Goal: Task Accomplishment & Management: Complete application form

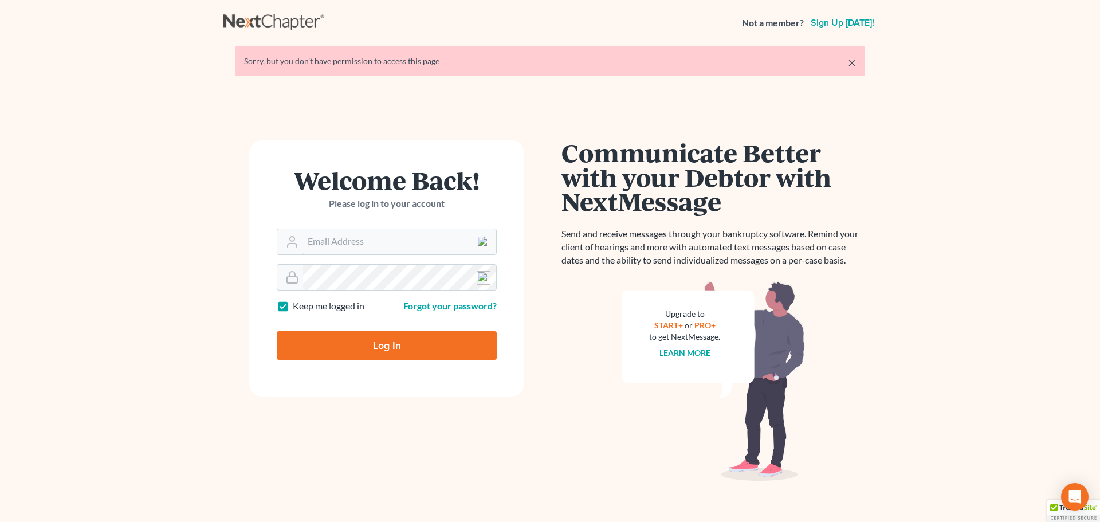
type input "[EMAIL_ADDRESS][DOMAIN_NAME]"
click at [387, 339] on input "Log In" at bounding box center [387, 345] width 220 height 29
type input "Thinking..."
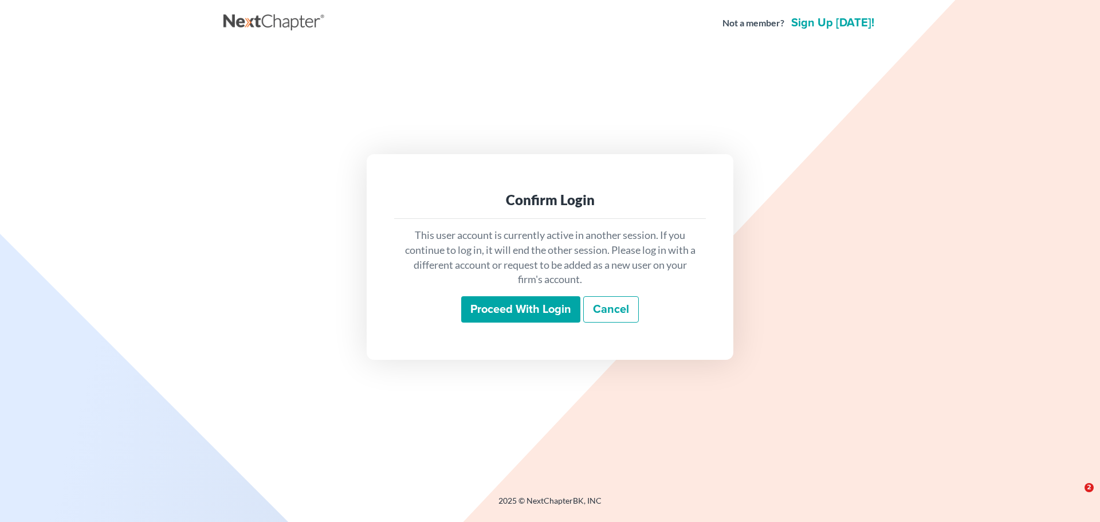
click at [520, 315] on input "Proceed with login" at bounding box center [520, 309] width 119 height 26
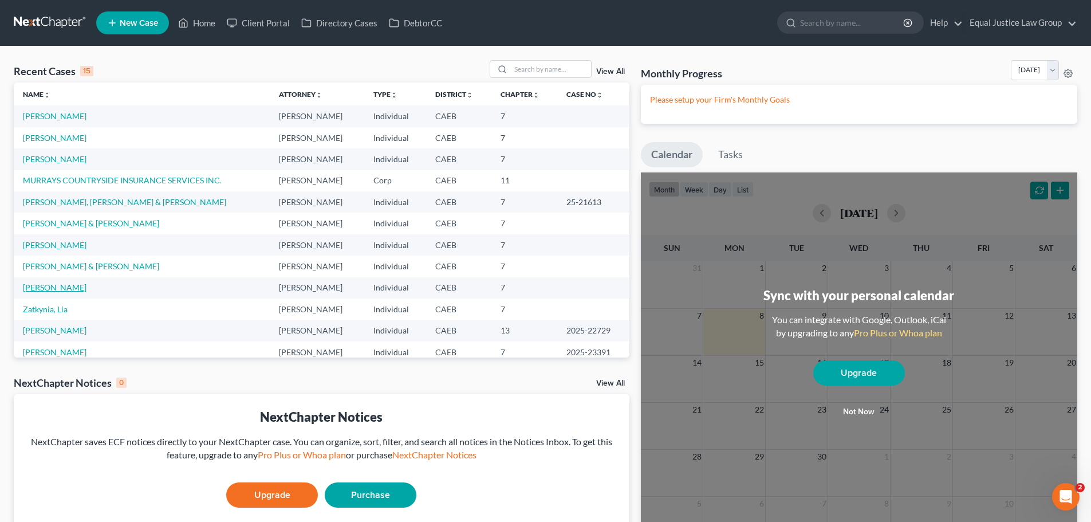
click at [58, 287] on link "Lucido, Teresa" at bounding box center [55, 287] width 64 height 10
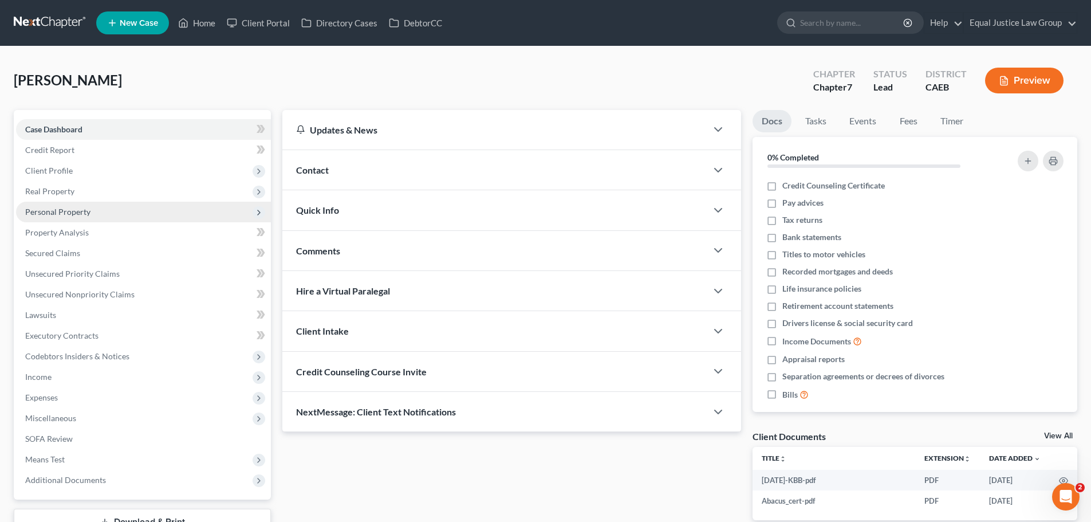
click at [63, 207] on span "Personal Property" at bounding box center [57, 212] width 65 height 10
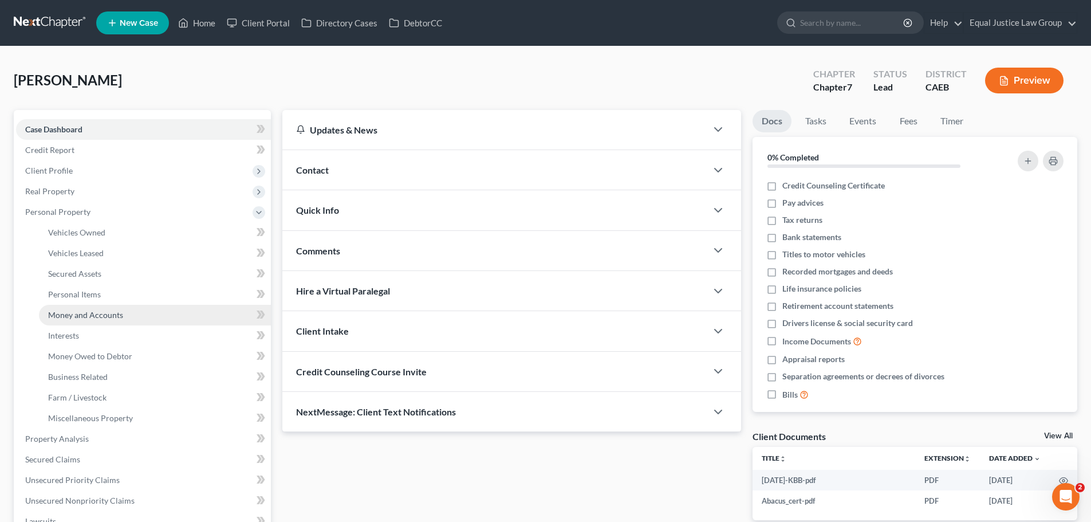
click at [88, 311] on span "Money and Accounts" at bounding box center [85, 315] width 75 height 10
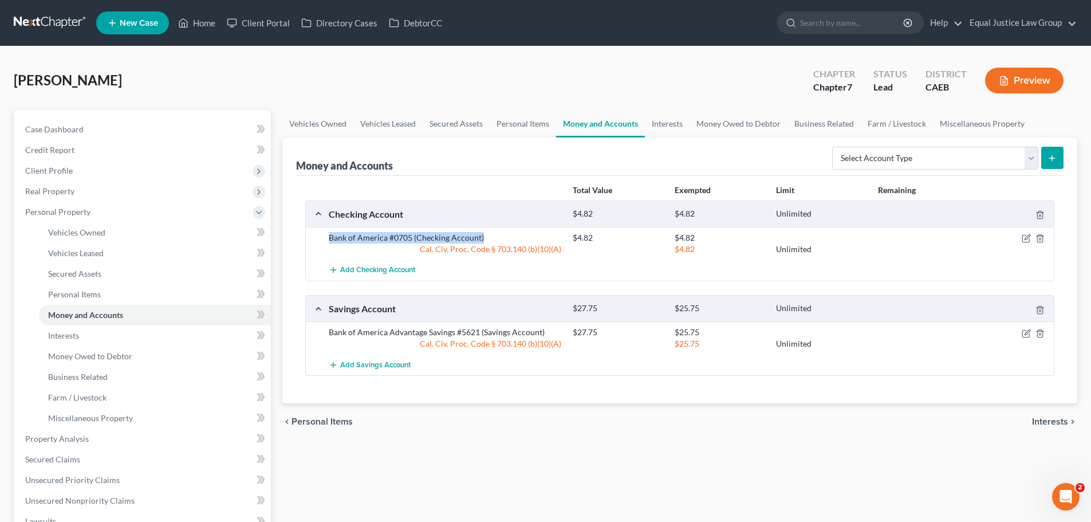
drag, startPoint x: 326, startPoint y: 234, endPoint x: 491, endPoint y: 239, distance: 164.4
click at [491, 239] on div "Bank of America #0705 (Checking Account)" at bounding box center [445, 237] width 244 height 11
copy div "Bank of America #0705 (Checking Account)"
drag, startPoint x: 328, startPoint y: 330, endPoint x: 551, endPoint y: 328, distance: 223.9
click at [551, 328] on div "Bank of America Advantage Savings #5621 (Savings Account)" at bounding box center [445, 331] width 244 height 11
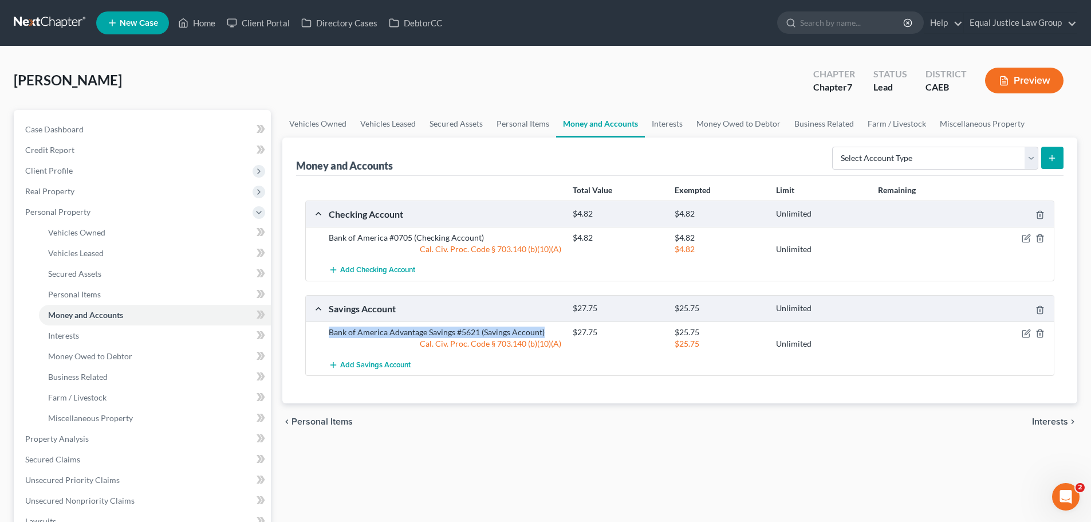
copy div "Bank of America Advantage Savings #5621 (Savings Account)"
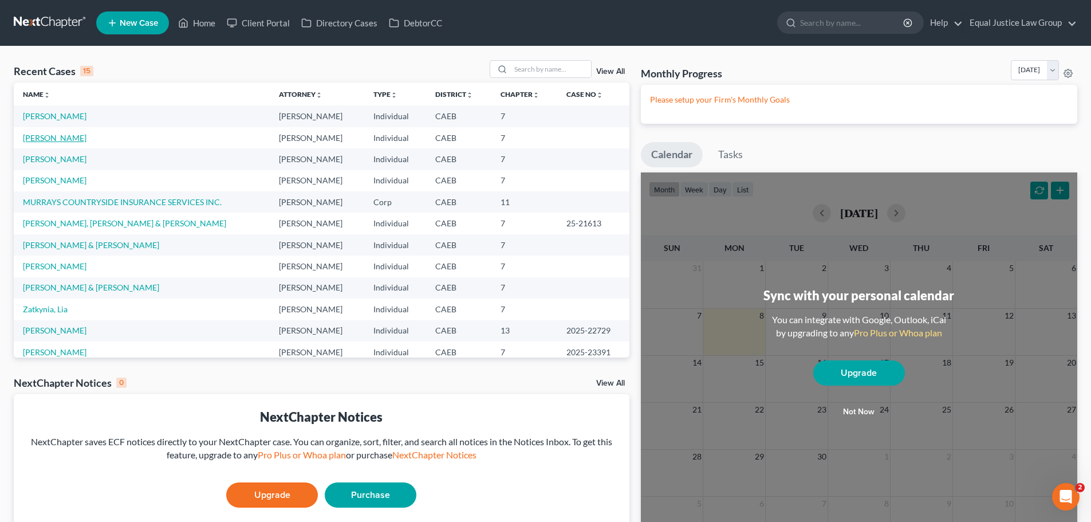
click at [65, 137] on link "Wilson, Sabrina" at bounding box center [55, 138] width 64 height 10
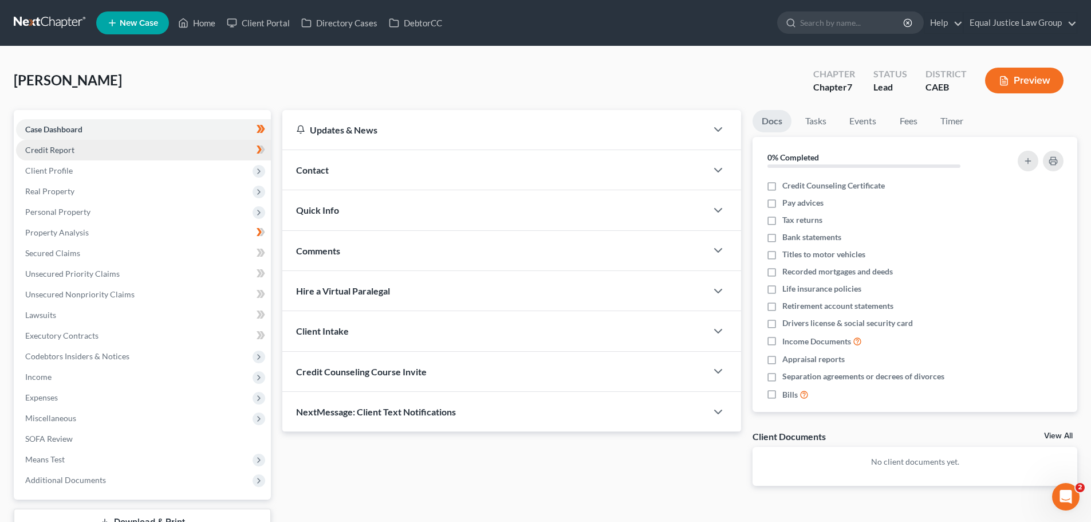
click at [70, 148] on span "Credit Report" at bounding box center [49, 150] width 49 height 10
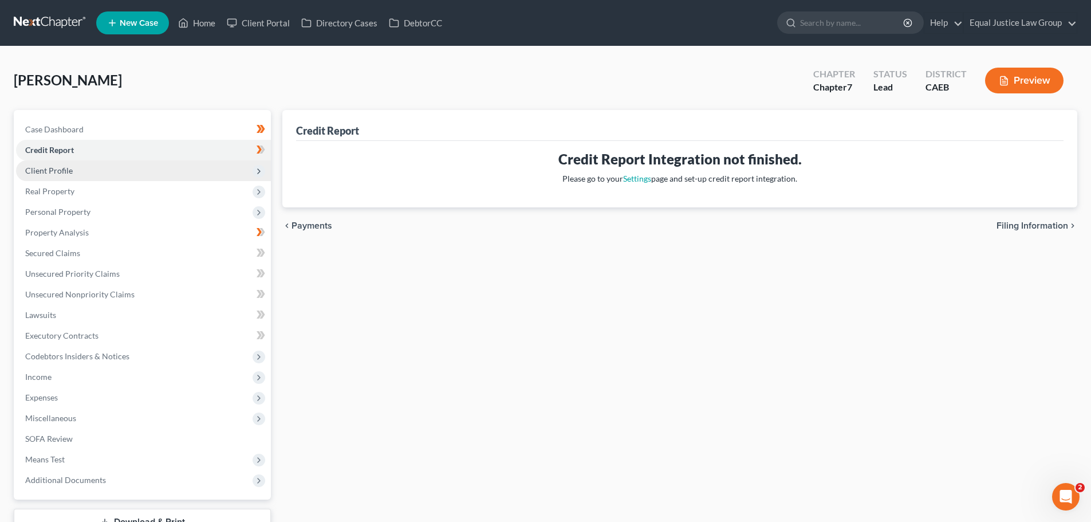
click at [61, 168] on span "Client Profile" at bounding box center [49, 171] width 48 height 10
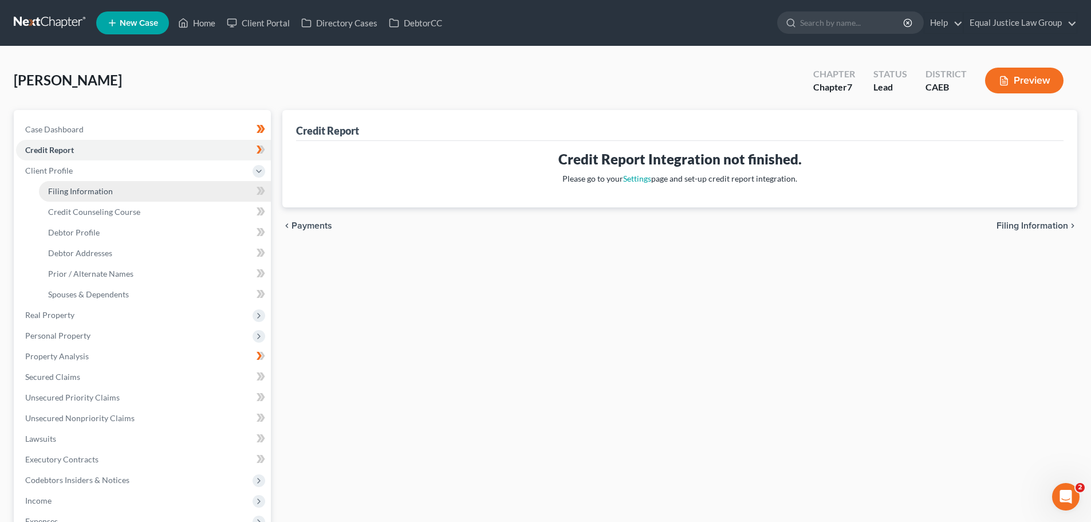
click at [78, 191] on span "Filing Information" at bounding box center [80, 191] width 65 height 10
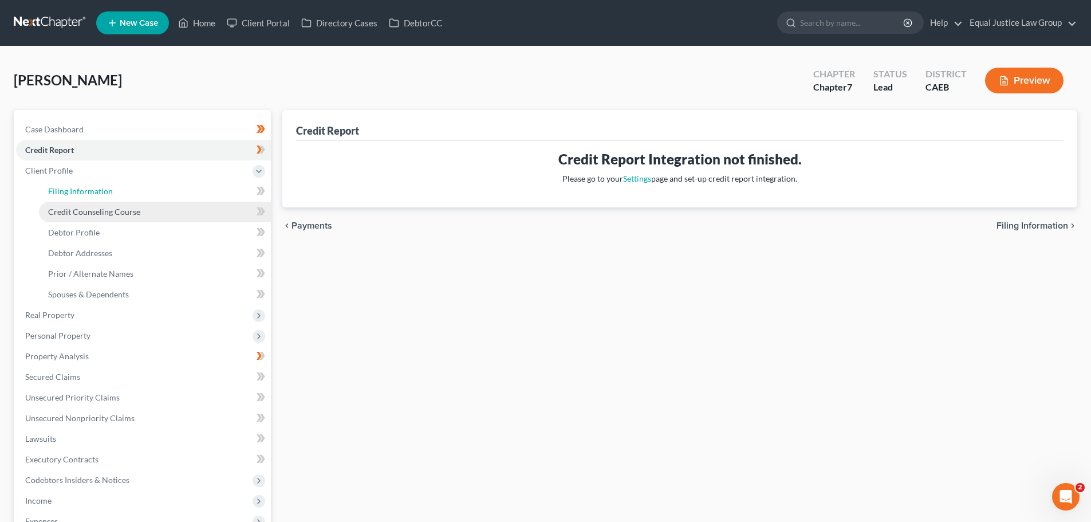
select select "1"
select select "0"
select select "4"
select select "1"
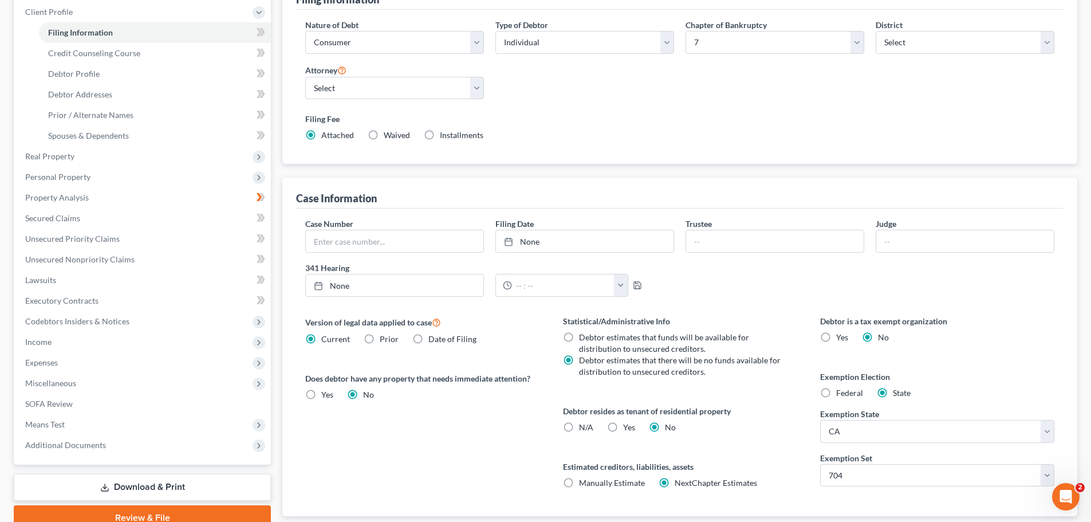
scroll to position [172, 0]
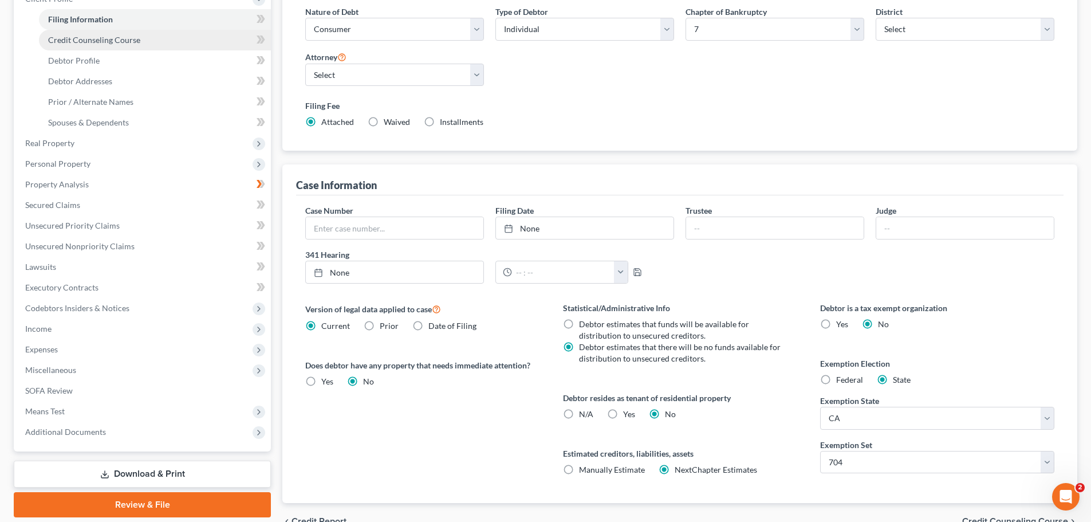
click at [124, 41] on span "Credit Counseling Course" at bounding box center [94, 40] width 92 height 10
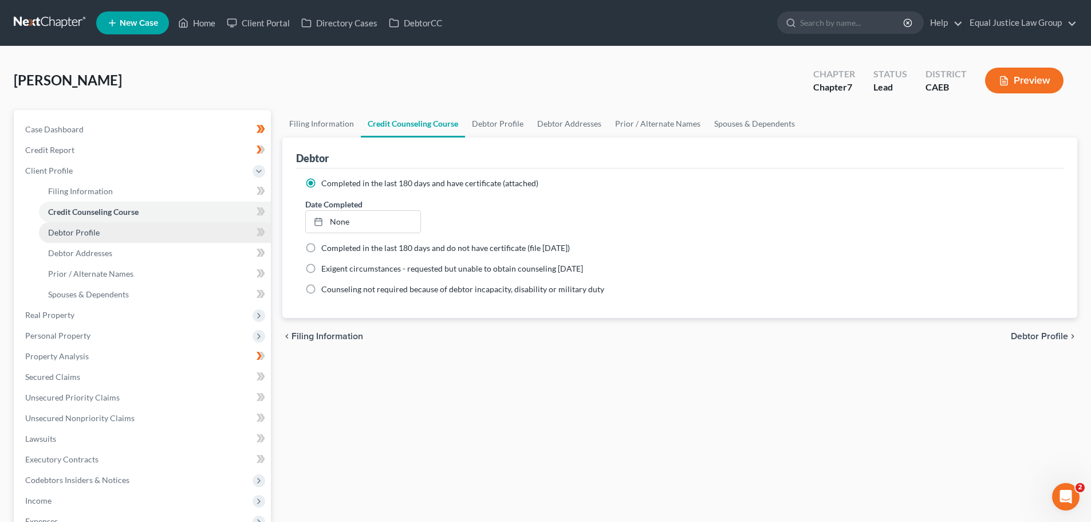
click at [76, 230] on span "Debtor Profile" at bounding box center [74, 232] width 52 height 10
select select "0"
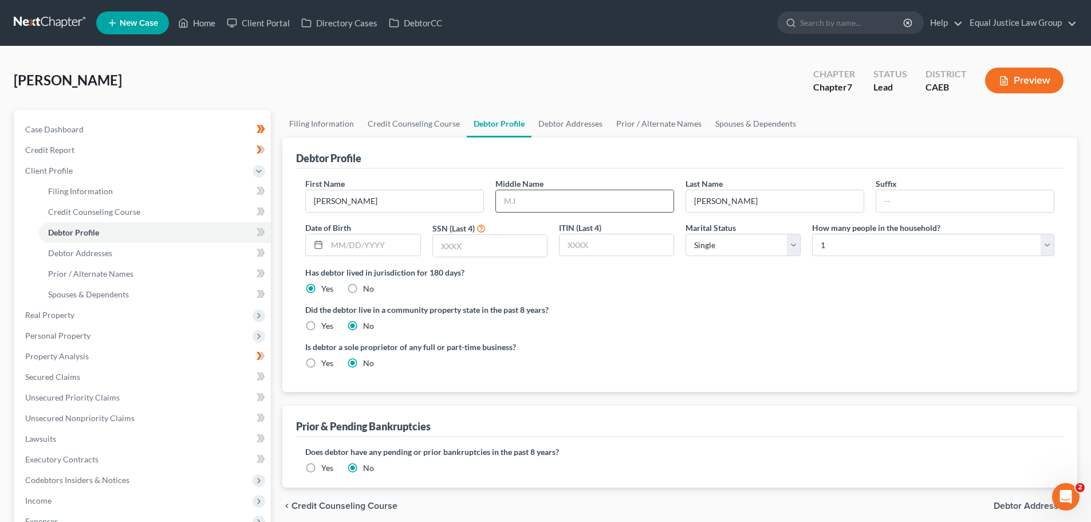
click at [532, 196] on input "text" at bounding box center [585, 201] width 178 height 22
type input "Magnolia"
click at [379, 244] on input "text" at bounding box center [373, 245] width 93 height 22
type input "/"
type input "06/11/1976"
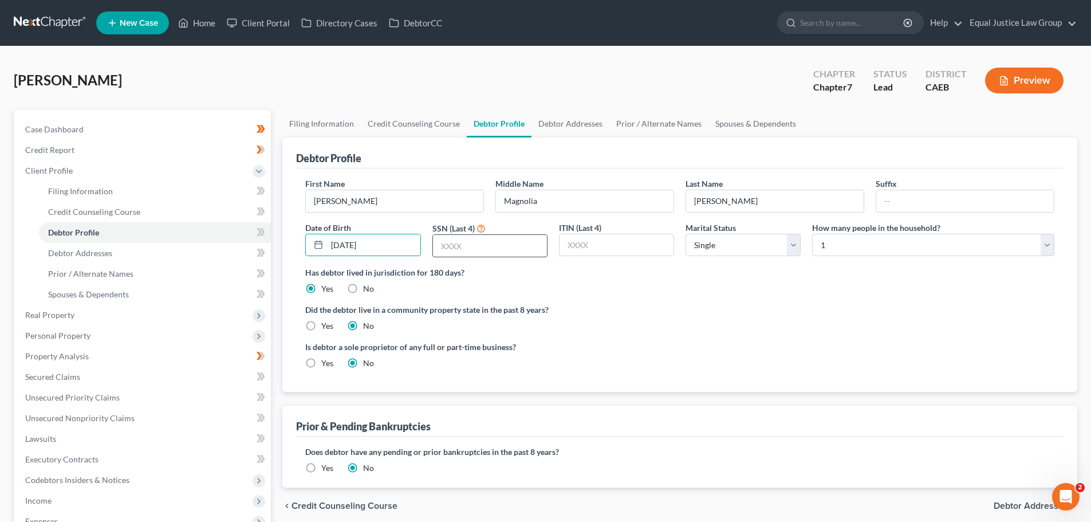
click at [475, 240] on input "text" at bounding box center [490, 246] width 114 height 22
type input "5594"
click at [856, 242] on select "Select 1 2 3 4 5 6 7 8 9 10 11 12 13 14 15 16 17 18 19 20" at bounding box center [933, 245] width 242 height 23
select select "2"
click at [812, 234] on select "Select 1 2 3 4 5 6 7 8 9 10 11 12 13 14 15 16 17 18 19 20" at bounding box center [933, 245] width 242 height 23
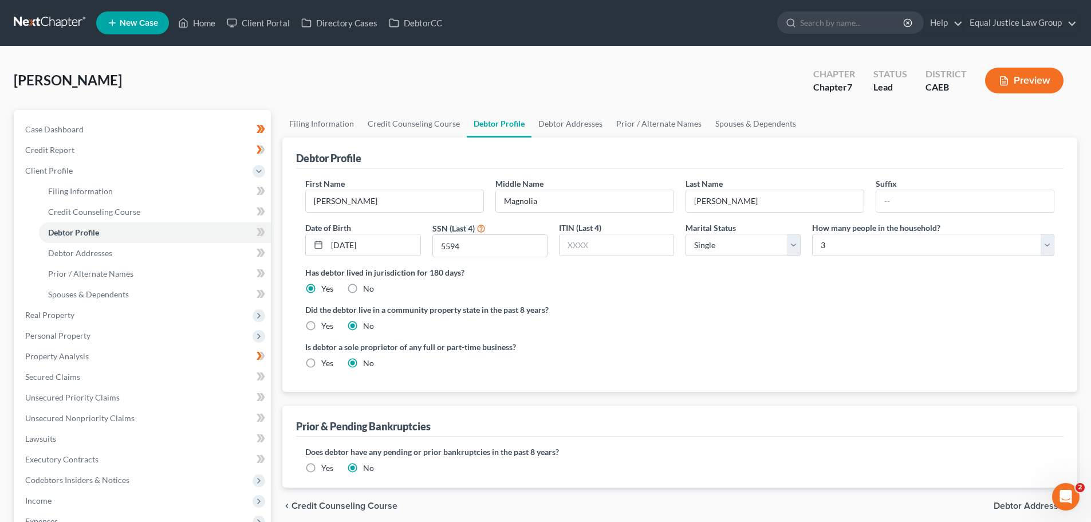
click at [881, 313] on label "Did the debtor live in a community property state in the past 8 years?" at bounding box center [679, 310] width 749 height 12
click at [321, 328] on label "Yes" at bounding box center [327, 325] width 12 height 11
click at [326, 328] on input "Yes" at bounding box center [329, 323] width 7 height 7
radio input "true"
radio input "false"
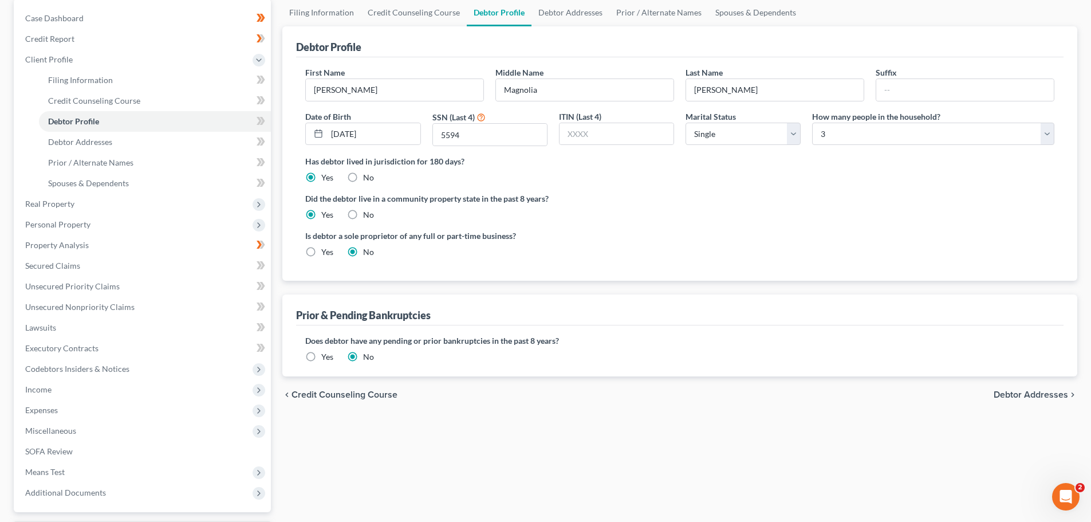
scroll to position [115, 0]
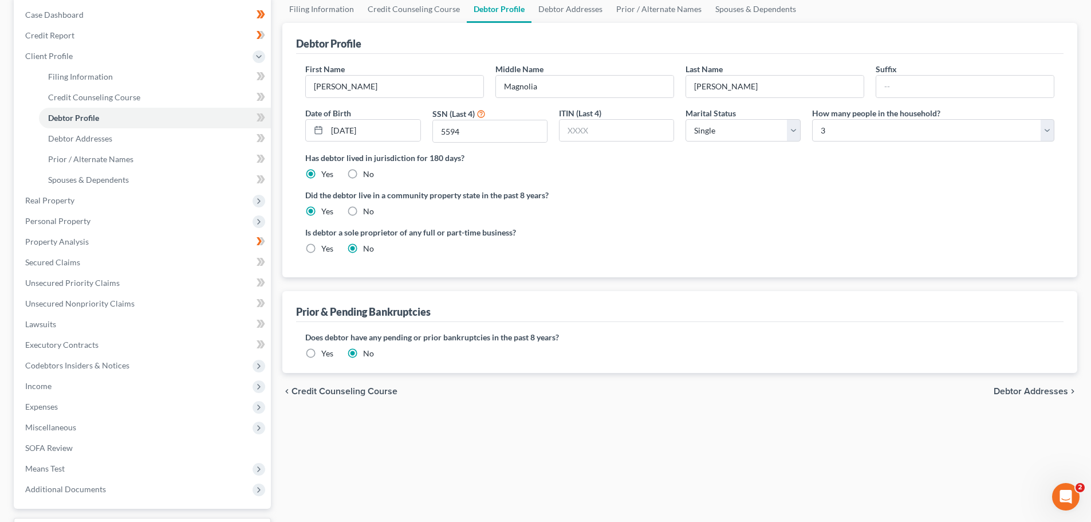
click at [1007, 392] on span "Debtor Addresses" at bounding box center [1031, 391] width 74 height 9
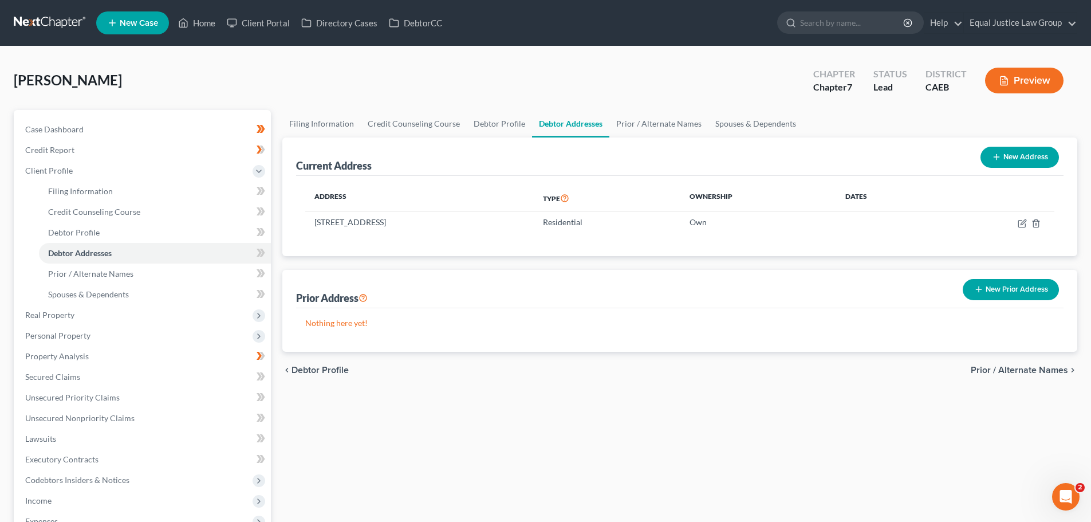
click at [987, 285] on button "New Prior Address" at bounding box center [1011, 289] width 96 height 21
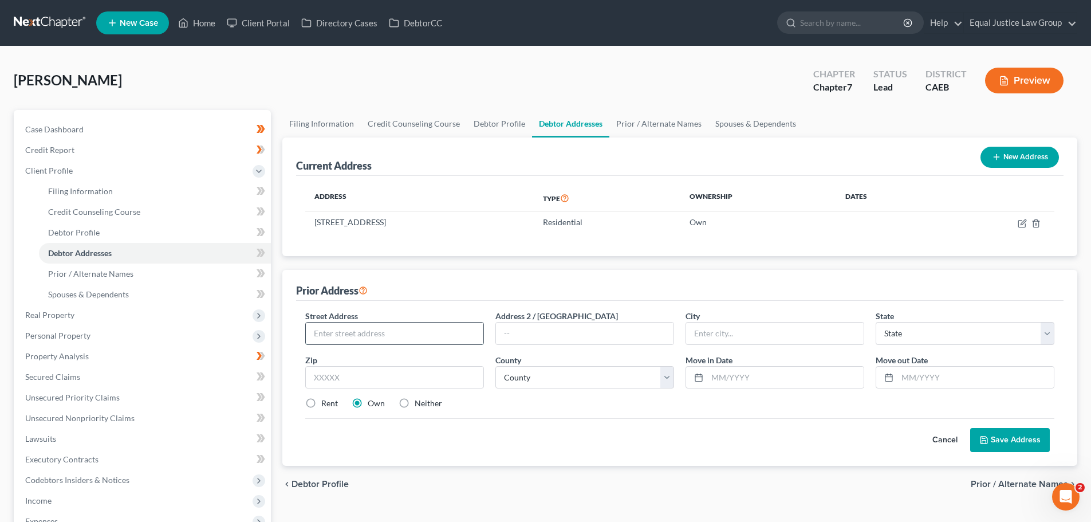
click at [377, 334] on input "text" at bounding box center [395, 333] width 178 height 22
paste input "06-11 to 11-2022 2025 TRUMAR LANE"
type input "06-11 to 11-2022 2025 TRUMAR LANE"
click at [756, 376] on input "text" at bounding box center [785, 378] width 156 height 22
type input "06/2011"
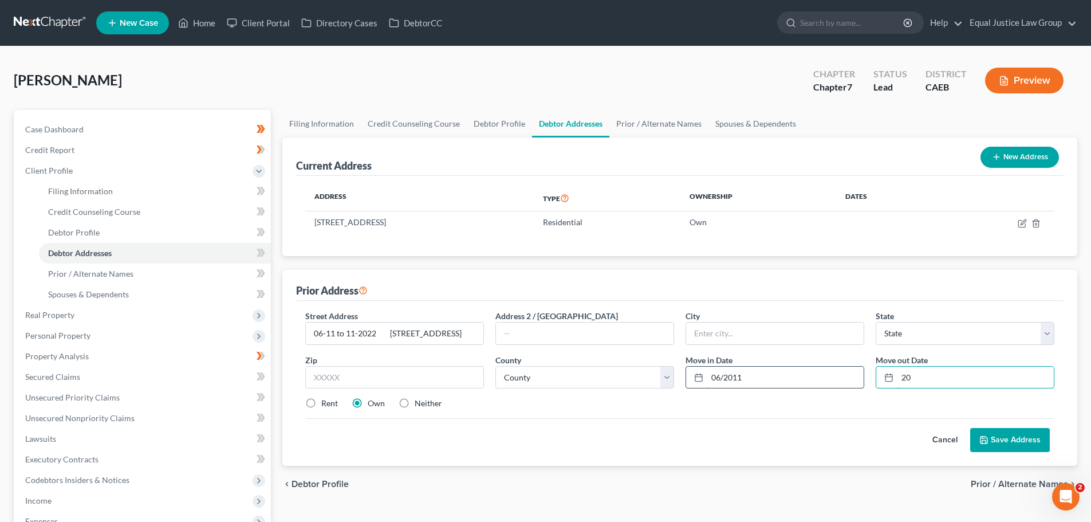
type input "2"
type input "11/2022"
click at [781, 380] on input "06/2011" at bounding box center [785, 378] width 156 height 22
type input "06/2022"
click at [407, 333] on input "06-11 to 11-2022 2025 TRUMAR LANE" at bounding box center [395, 333] width 178 height 22
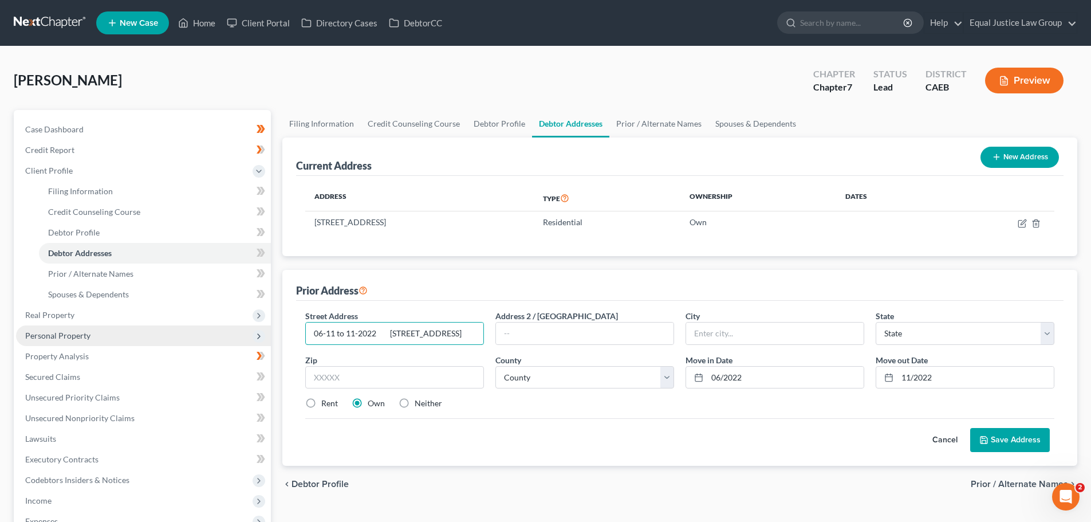
drag, startPoint x: 389, startPoint y: 333, endPoint x: 257, endPoint y: 333, distance: 131.7
click at [257, 333] on div "Petition Navigation Case Dashboard Payments Invoices Payments Payments Credit R…" at bounding box center [545, 399] width 1075 height 579
click at [454, 333] on input "2025 TRUMAR LANE" at bounding box center [395, 333] width 178 height 22
drag, startPoint x: 416, startPoint y: 334, endPoint x: 512, endPoint y: 338, distance: 95.7
click at [512, 338] on div "Street Address * 2025 TRUMAR LANE Address 2 / PO Box City * State * State AL AK…" at bounding box center [680, 364] width 761 height 109
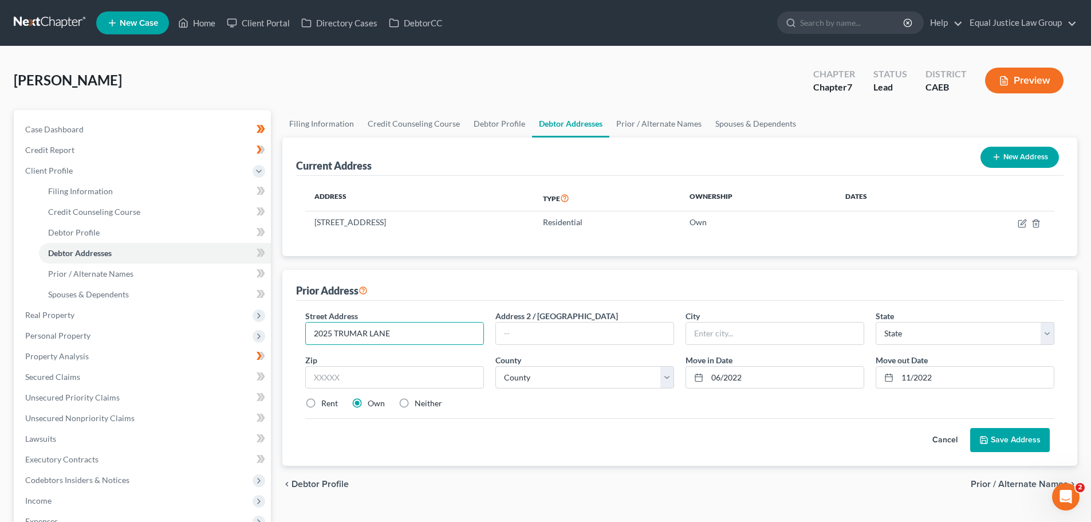
type input "2025 TRUMAR LANE"
click at [761, 324] on input "text" at bounding box center [775, 333] width 178 height 22
paste input "GILROY"
type input "GILROY"
click at [918, 329] on select "State AL AK AR AZ CA CO CT DE DC FL GA GU HI ID IL IN IA KS KY LA ME MD MA MI M…" at bounding box center [965, 333] width 179 height 23
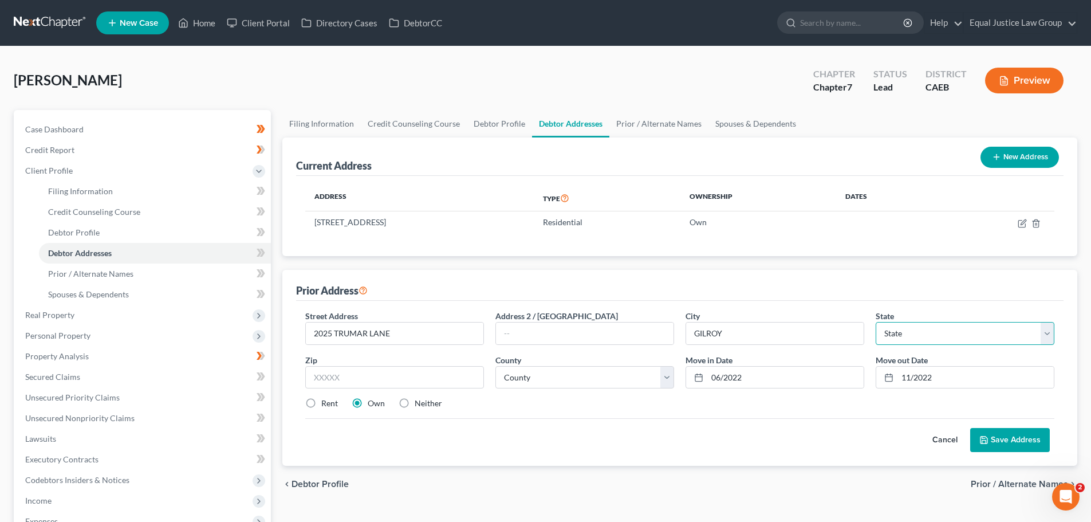
select select "4"
click at [876, 322] on select "State AL AK AR AZ CA CO CT DE DC FL GA GU HI ID IL IN IA KS KY LA ME MD MA MI M…" at bounding box center [965, 333] width 179 height 23
click at [624, 479] on div "chevron_left Debtor Profile Prior / Alternate Names chevron_right" at bounding box center [679, 484] width 795 height 37
click at [411, 334] on input "2025 TRUMAR LANE" at bounding box center [395, 333] width 178 height 22
click at [337, 332] on input "2025 TRUMAR LANE" at bounding box center [395, 333] width 178 height 22
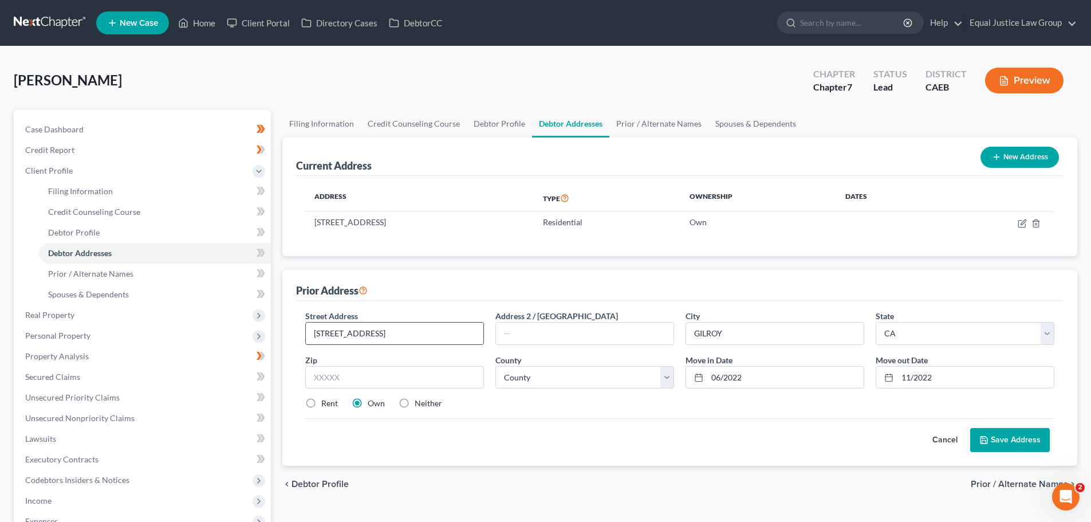
drag, startPoint x: 381, startPoint y: 330, endPoint x: 459, endPoint y: 333, distance: 77.9
click at [459, 333] on input "2025 Trumar Lane TRUMAR LANE" at bounding box center [395, 333] width 178 height 22
type input "2025 Trumar Lane"
click at [754, 334] on input "GILROY" at bounding box center [775, 333] width 178 height 22
click at [754, 333] on input "GILROY" at bounding box center [775, 333] width 178 height 22
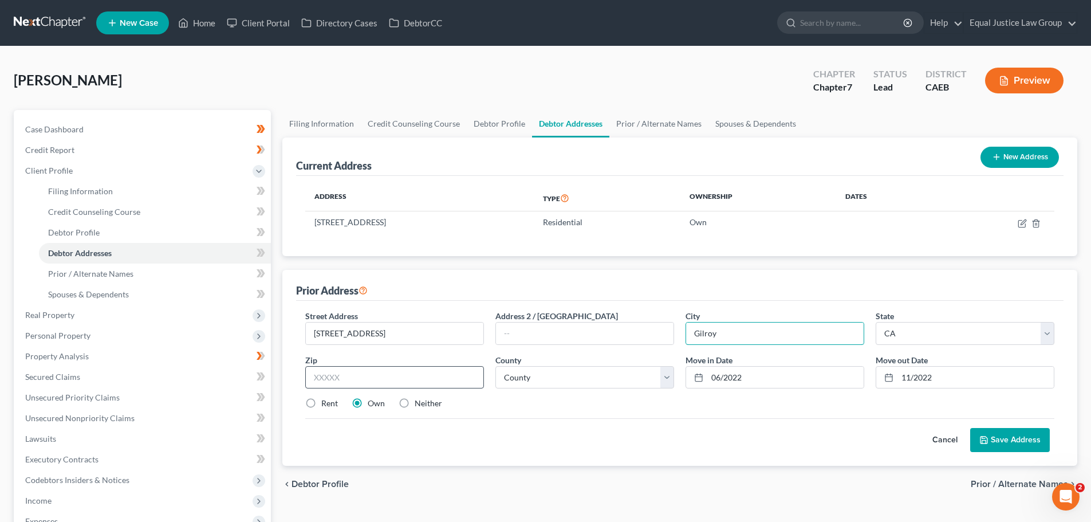
type input "Gilroy"
click at [358, 371] on input "text" at bounding box center [394, 377] width 179 height 23
paste input "95020"
type input "95020"
click at [533, 424] on div "Cancel Save Address" at bounding box center [679, 435] width 749 height 34
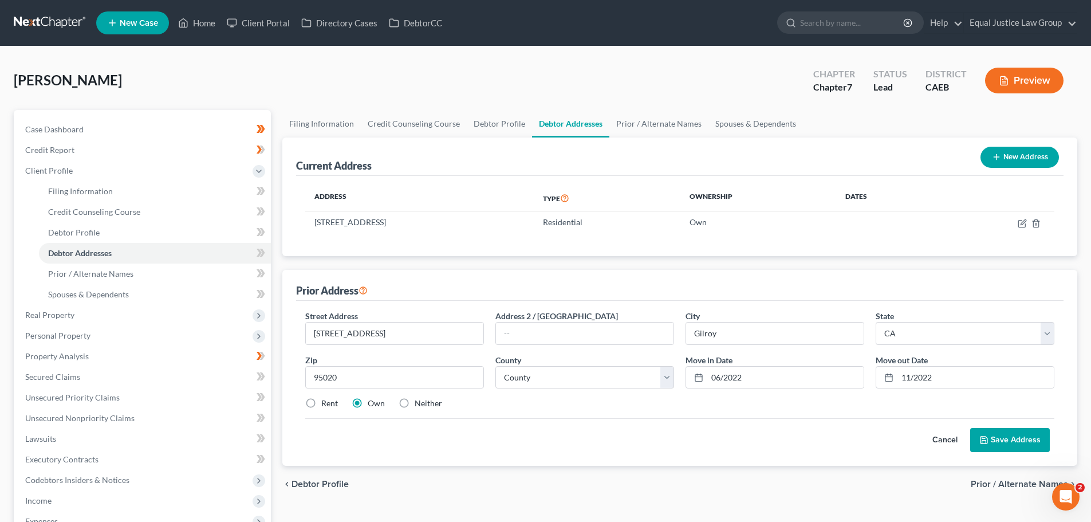
click at [326, 401] on label "Rent" at bounding box center [329, 402] width 17 height 11
click at [326, 401] on input "Rent" at bounding box center [329, 400] width 7 height 7
radio input "true"
click at [1004, 439] on button "Save Address" at bounding box center [1010, 440] width 80 height 24
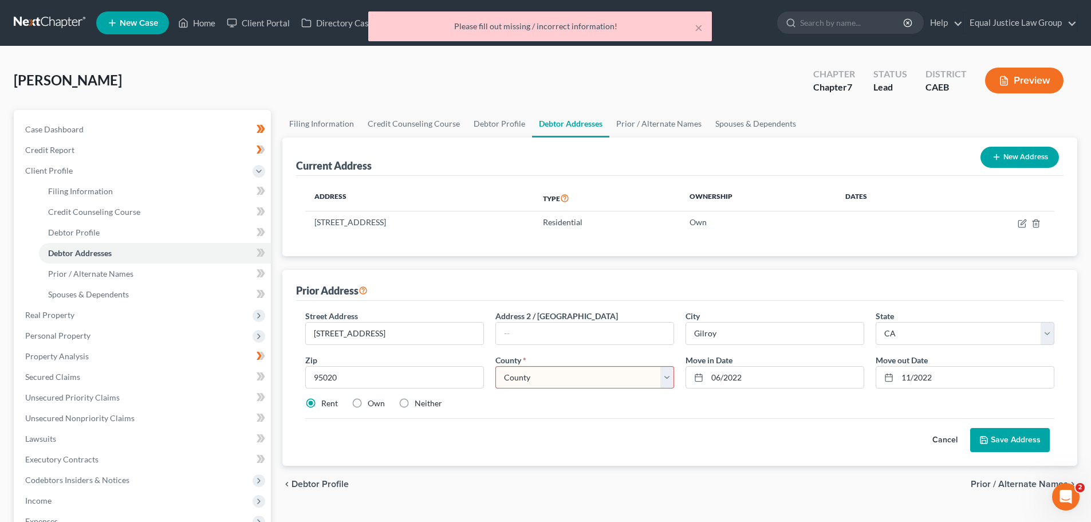
click at [589, 375] on select "County Alameda County Alpine County Amador County Butte County Calaveras County…" at bounding box center [584, 377] width 179 height 23
click at [601, 424] on div "Cancel Save Address" at bounding box center [679, 435] width 749 height 34
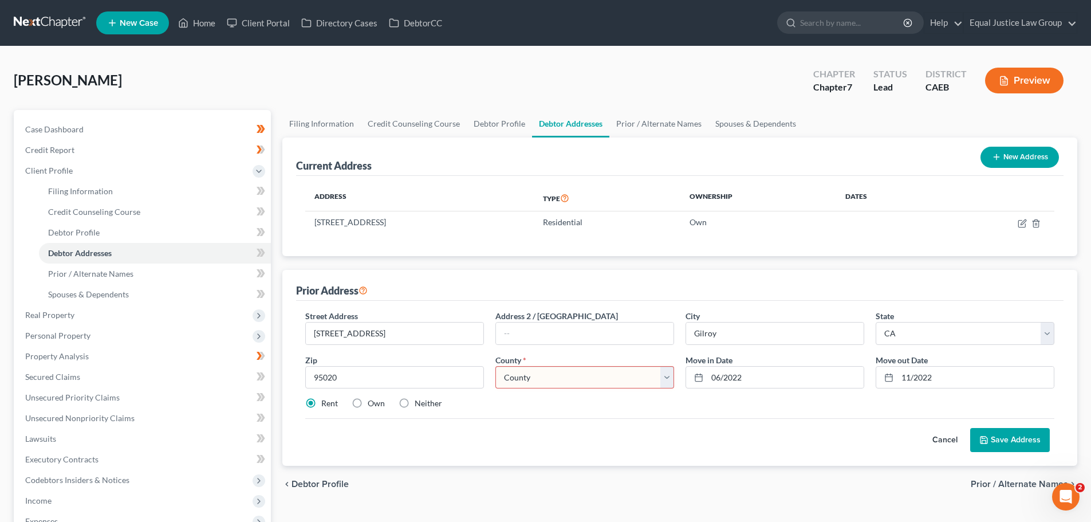
click at [586, 370] on select "County Alameda County Alpine County Amador County Butte County Calaveras County…" at bounding box center [584, 377] width 179 height 23
select select "42"
click at [495, 366] on select "County Alameda County Alpine County Amador County Butte County Calaveras County…" at bounding box center [584, 377] width 179 height 23
click at [558, 417] on div "Street Address * 2025 Trumar Lane Address 2 / PO Box City * Gilroy State * Stat…" at bounding box center [680, 364] width 761 height 109
click at [1000, 440] on button "Save Address" at bounding box center [1010, 440] width 80 height 24
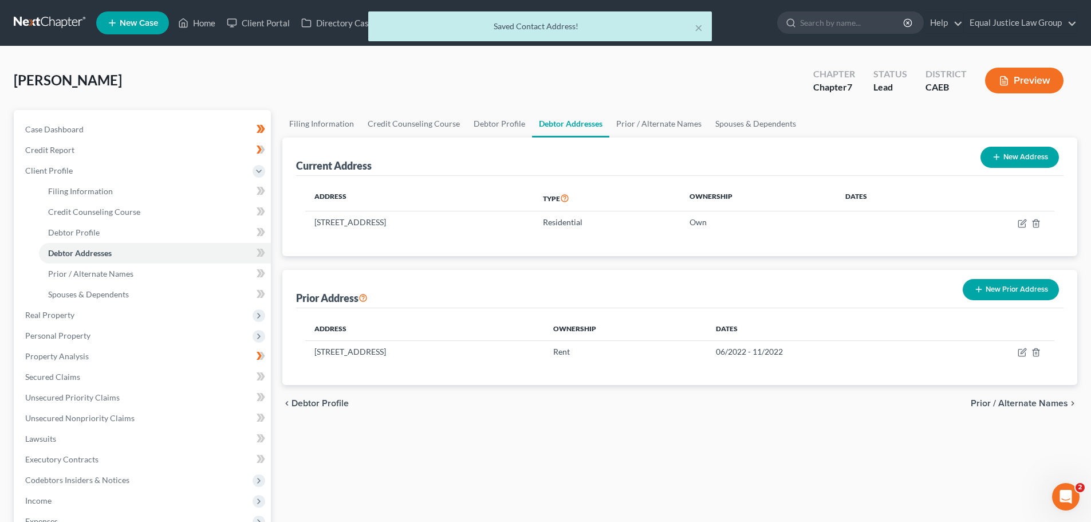
click at [999, 289] on button "New Prior Address" at bounding box center [1011, 289] width 96 height 21
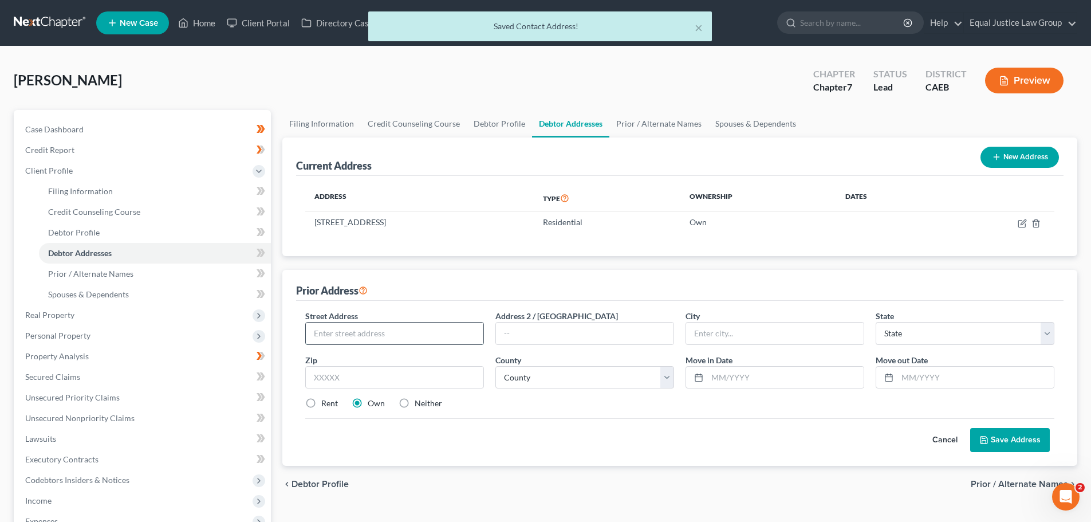
click at [398, 334] on input "text" at bounding box center [395, 333] width 178 height 22
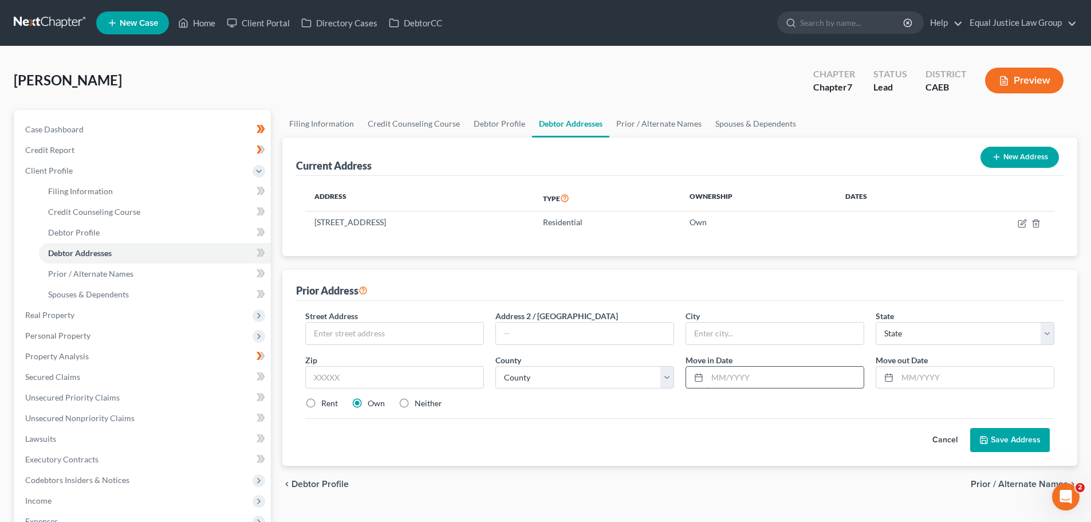
click at [734, 377] on input "text" at bounding box center [785, 378] width 156 height 22
type input "1/2018"
type input "06/2022"
drag, startPoint x: 400, startPoint y: 337, endPoint x: 412, endPoint y: 326, distance: 15.8
click at [400, 337] on input "text" at bounding box center [395, 333] width 178 height 22
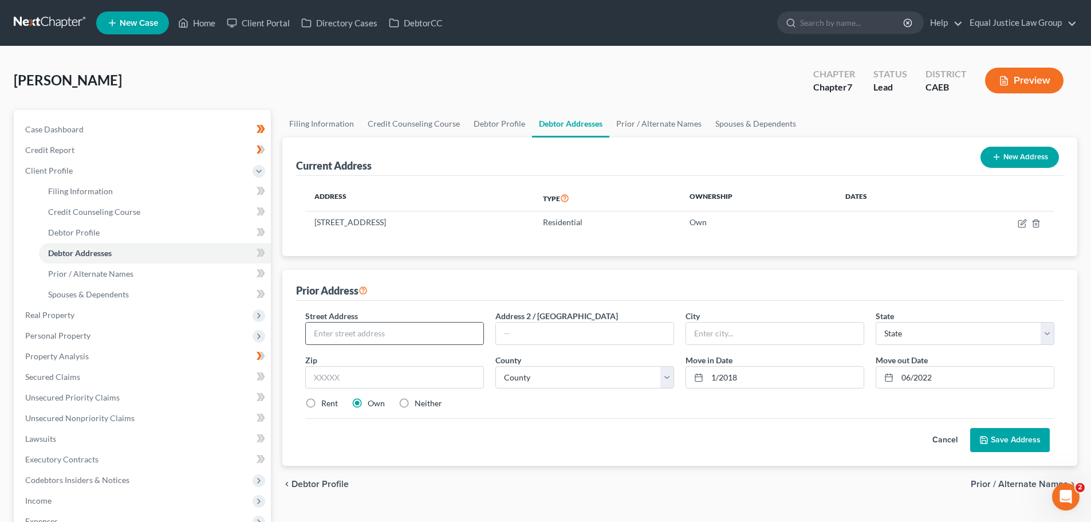
click at [364, 333] on input "text" at bounding box center [395, 333] width 178 height 22
paste input "3308 BIRCH TREE LN UNIT 20"
click at [336, 330] on input "3308 BIRCH TREE LN UNIT 20" at bounding box center [395, 333] width 178 height 22
click at [467, 333] on input "3308 Birch Tree LanBIRCH TREE LN UNIT 20" at bounding box center [395, 333] width 178 height 22
type input "3308 Birch Tree LanBIRCH TREE LN UNIT 20"
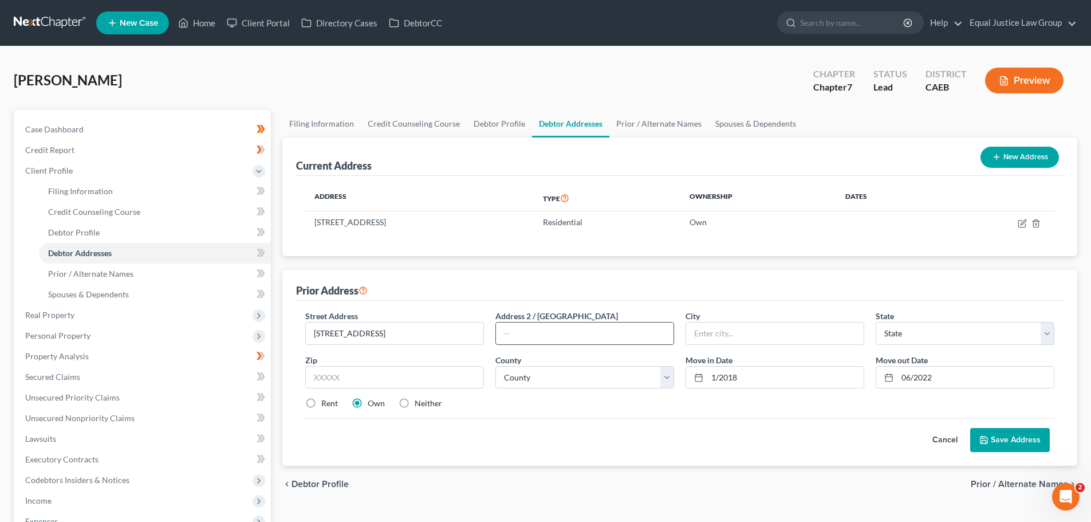
click at [503, 333] on input "text" at bounding box center [585, 333] width 178 height 22
type input "Unit 20"
drag, startPoint x: 387, startPoint y: 332, endPoint x: 490, endPoint y: 337, distance: 102.6
click at [490, 337] on div "Street Address * 3308 Birch Tree LanBIRCH TREE LN UNIT 20 Address 2 / PO Box Un…" at bounding box center [680, 364] width 761 height 109
type input "3308 Birch Tree Lane"
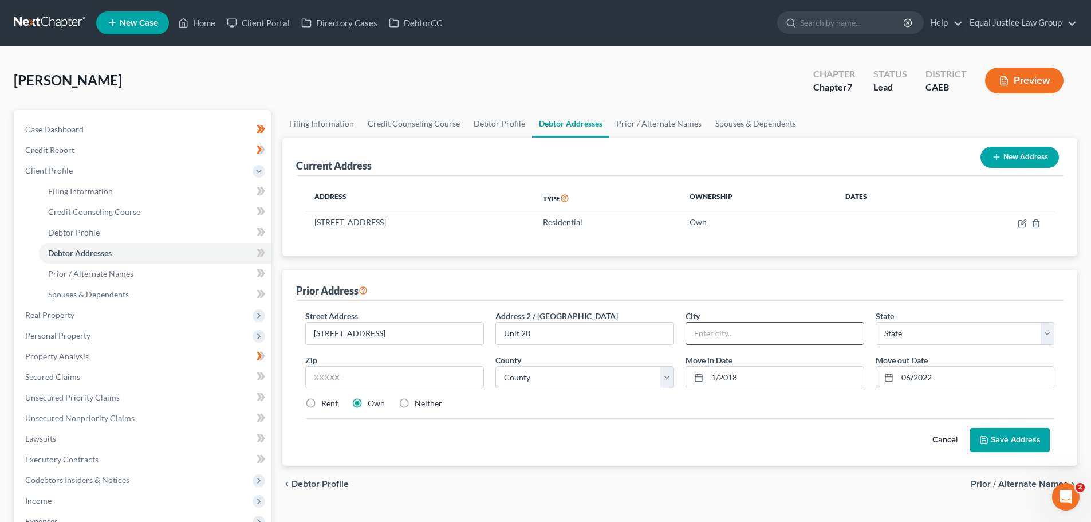
click at [775, 337] on input "text" at bounding box center [775, 333] width 178 height 22
type input "Las Vegas"
select select "31"
click at [664, 372] on select "County Carson City Churchill County Clark County Douglas County Elko County Esm…" at bounding box center [584, 377] width 179 height 23
click at [581, 443] on div "Cancel Save Address" at bounding box center [679, 435] width 749 height 34
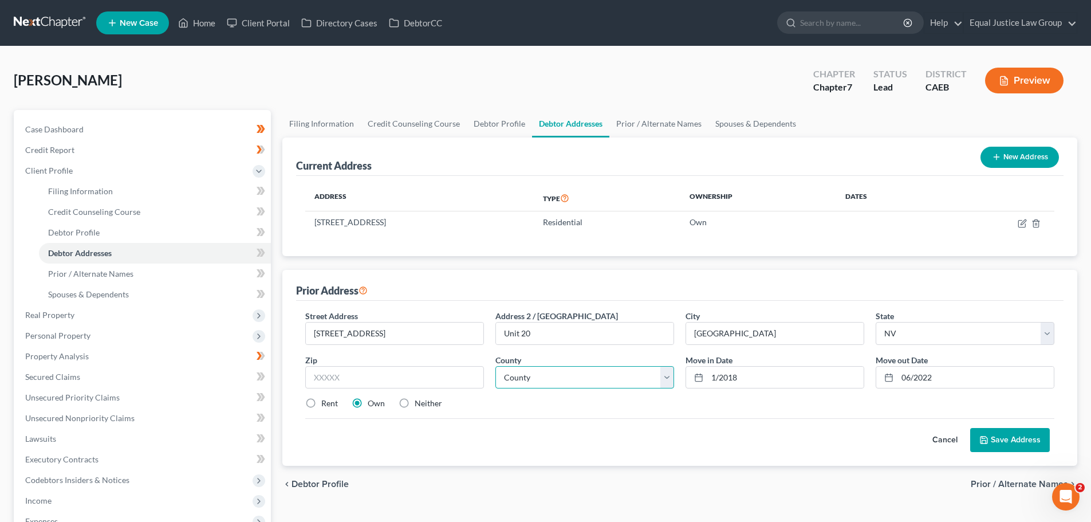
click at [529, 367] on select "County Carson City Churchill County Clark County Douglas County Elko County Esm…" at bounding box center [584, 377] width 179 height 23
select select "2"
click at [495, 366] on select "County Carson City Churchill County Clark County Douglas County Elko County Esm…" at bounding box center [584, 377] width 179 height 23
click at [615, 427] on div "Cancel Save Address" at bounding box center [679, 435] width 749 height 34
click at [377, 369] on input "text" at bounding box center [394, 377] width 179 height 23
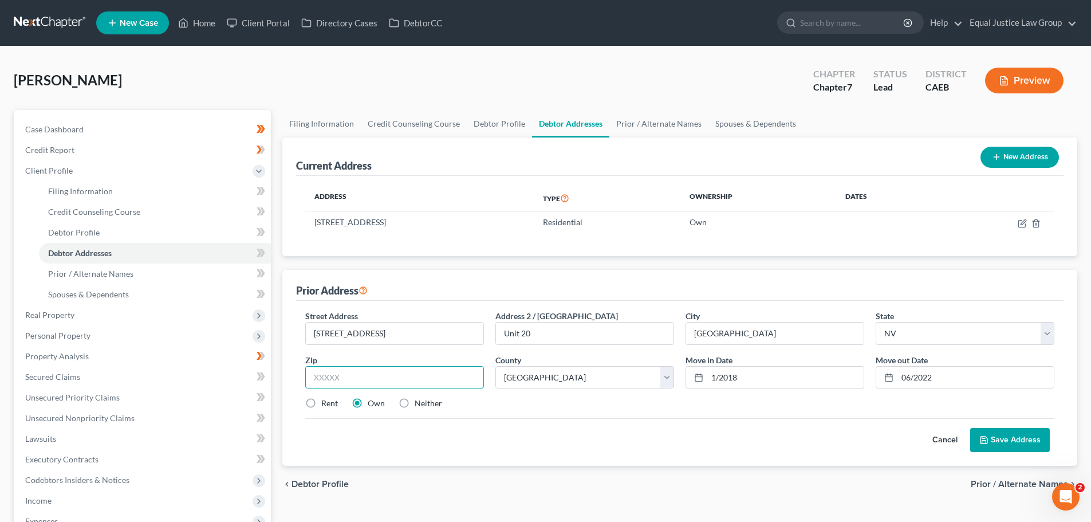
paste input "89117"
type input "89117"
click at [321, 401] on label "Rent" at bounding box center [329, 402] width 17 height 11
click at [326, 401] on input "Rent" at bounding box center [329, 400] width 7 height 7
radio input "true"
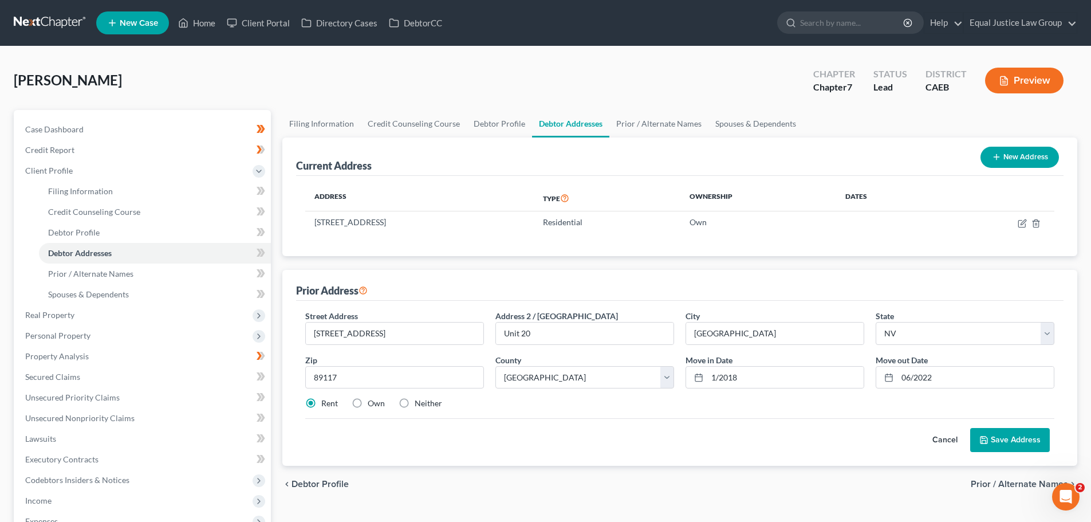
click at [468, 416] on div "Street Address * 3308 Birch Tree Lane Address 2 / PO Box Unit 20 City * Las Veg…" at bounding box center [680, 364] width 761 height 109
click at [1004, 439] on button "Save Address" at bounding box center [1010, 440] width 80 height 24
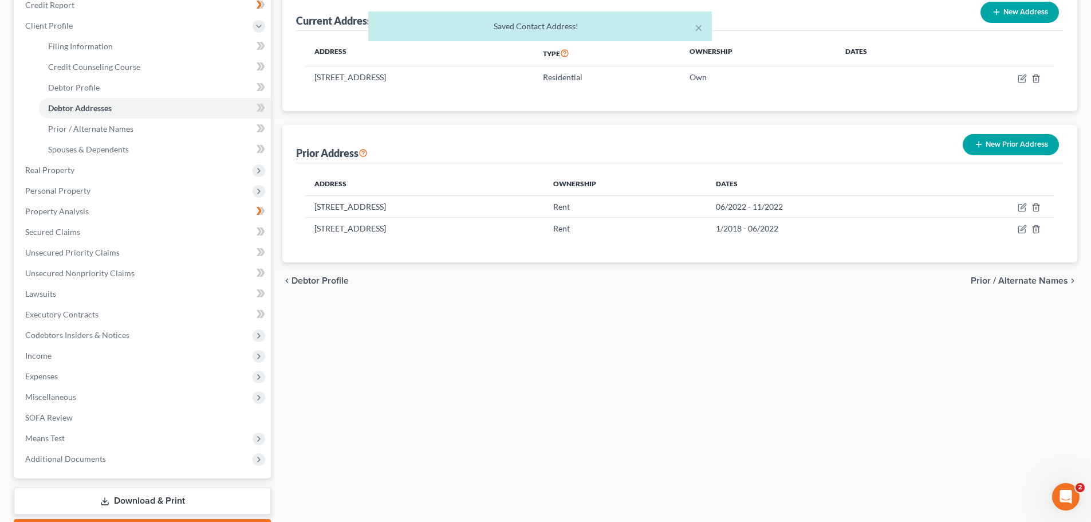
scroll to position [172, 0]
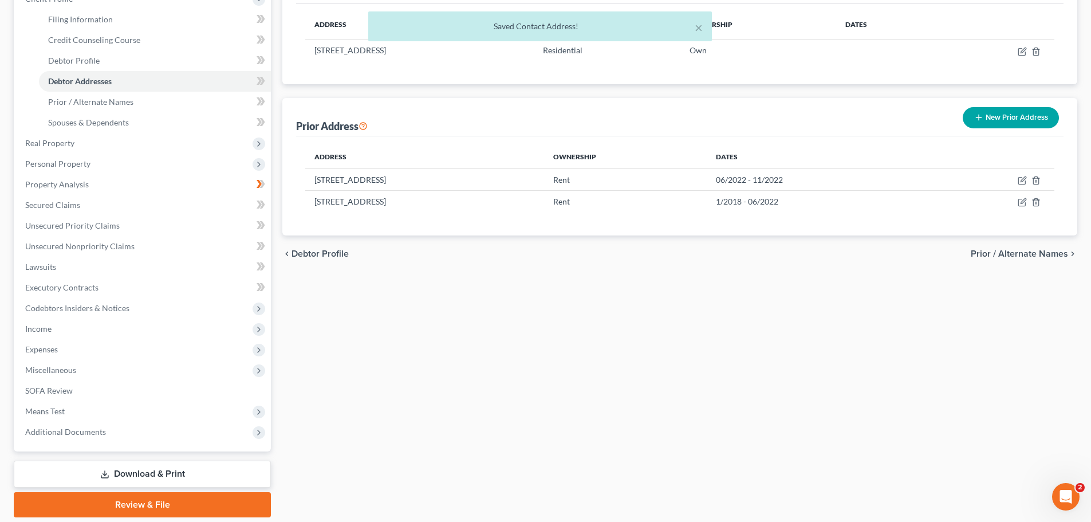
click at [1014, 254] on span "Prior / Alternate Names" at bounding box center [1019, 253] width 97 height 9
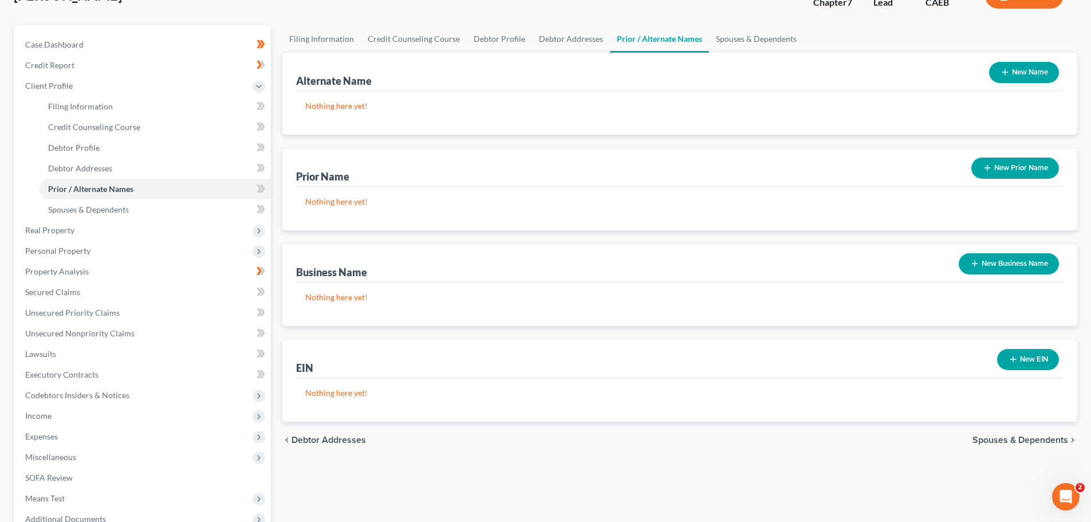
scroll to position [57, 0]
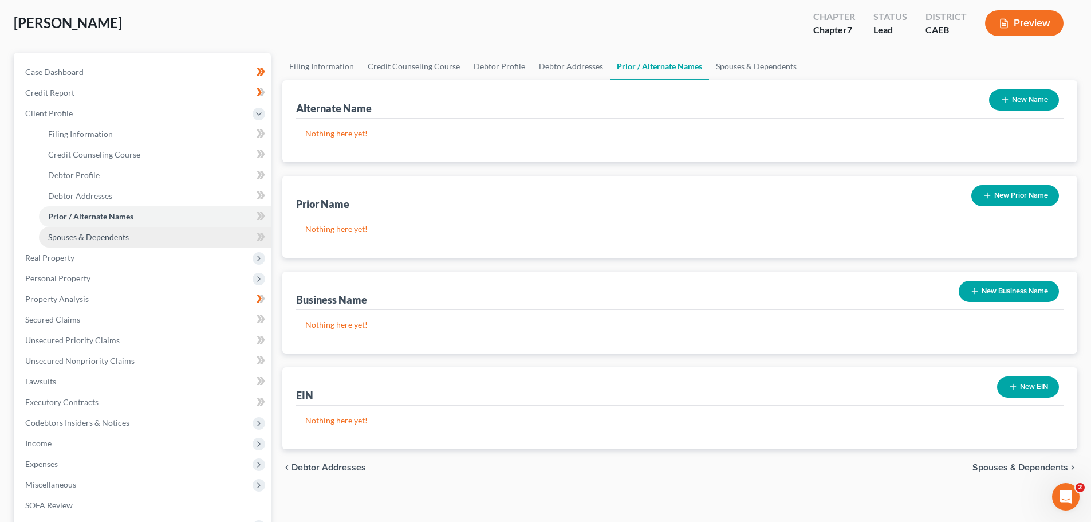
click at [88, 236] on span "Spouses & Dependents" at bounding box center [88, 237] width 81 height 10
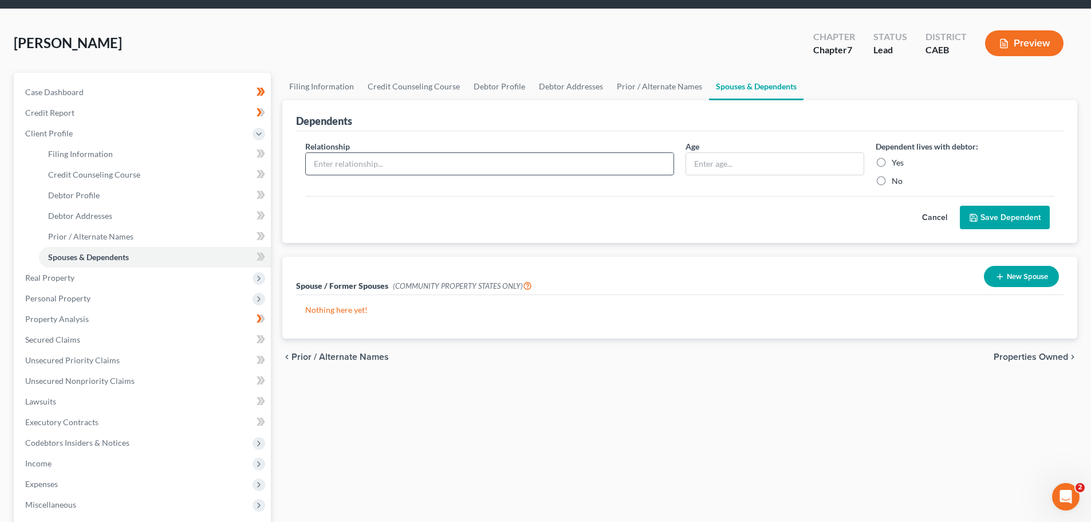
scroll to position [57, 0]
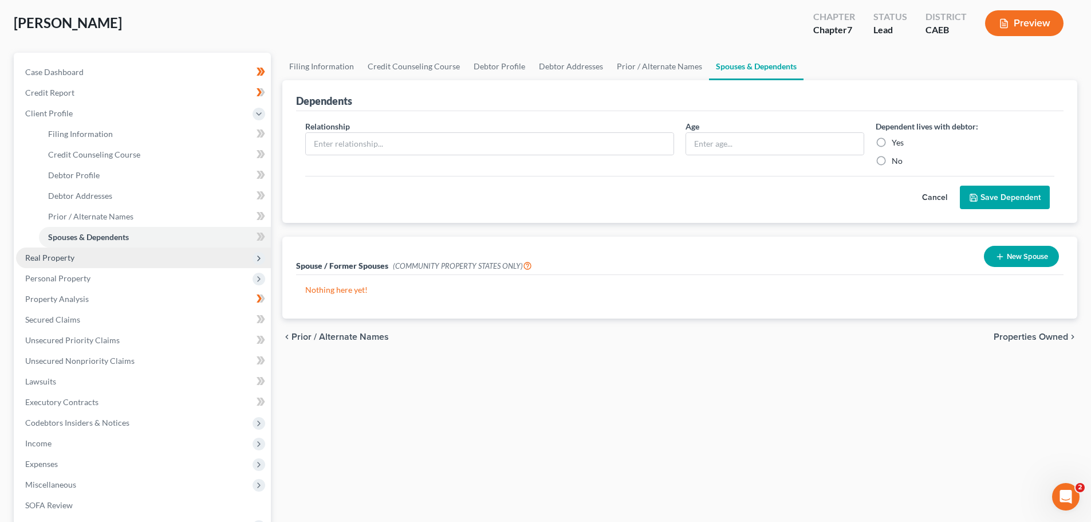
click at [53, 255] on span "Real Property" at bounding box center [49, 258] width 49 height 10
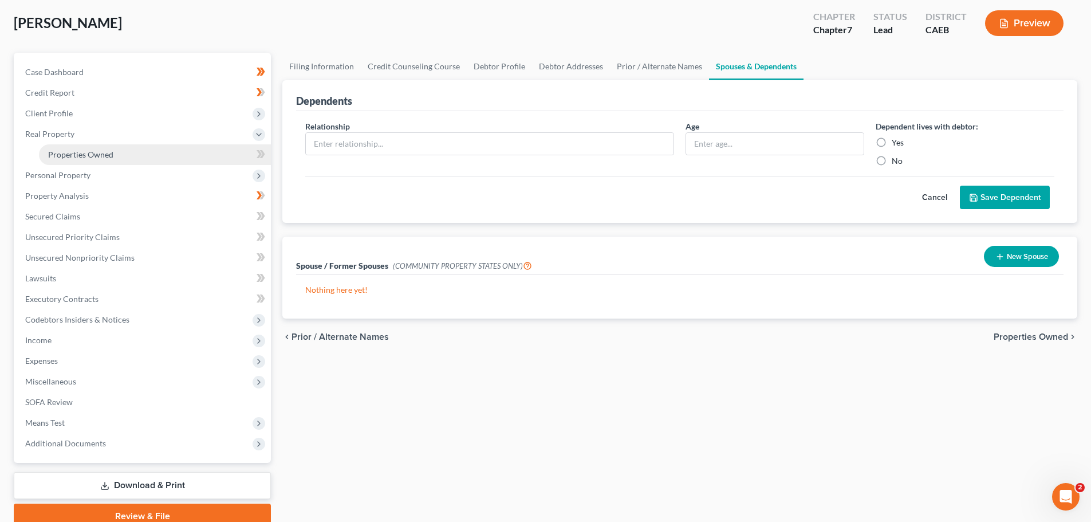
click at [98, 159] on link "Properties Owned" at bounding box center [155, 154] width 232 height 21
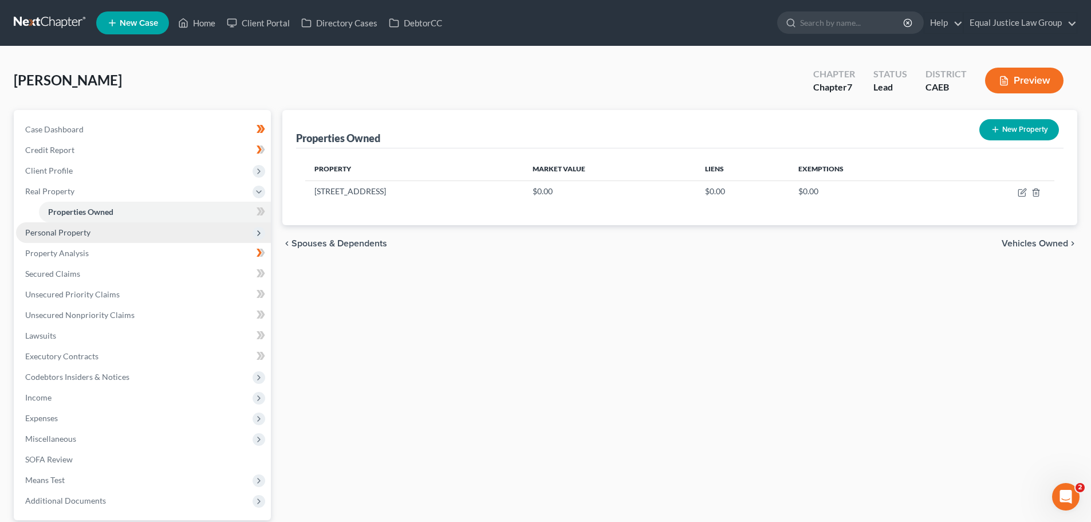
click at [38, 237] on span "Personal Property" at bounding box center [57, 232] width 65 height 10
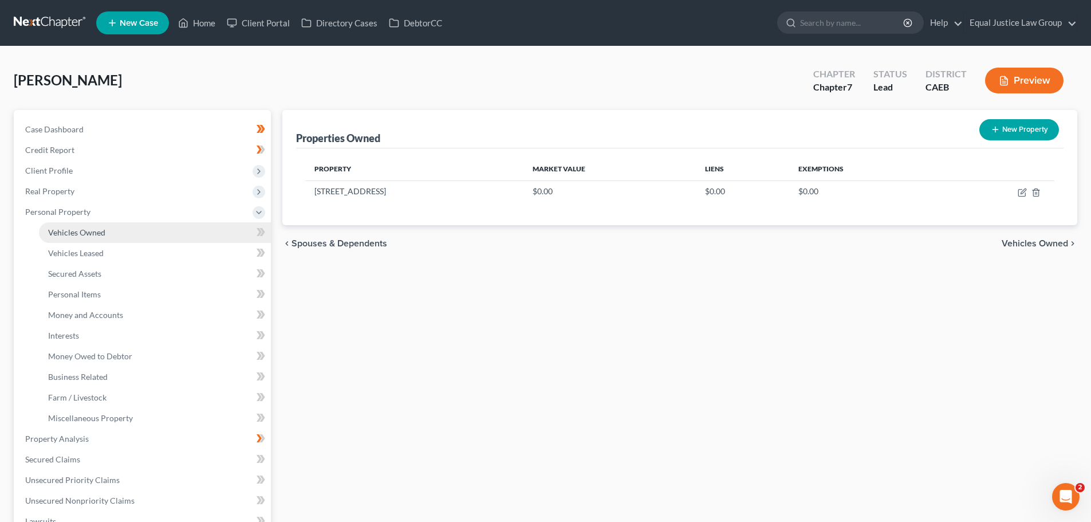
click at [92, 234] on span "Vehicles Owned" at bounding box center [76, 232] width 57 height 10
